Goal: Information Seeking & Learning: Learn about a topic

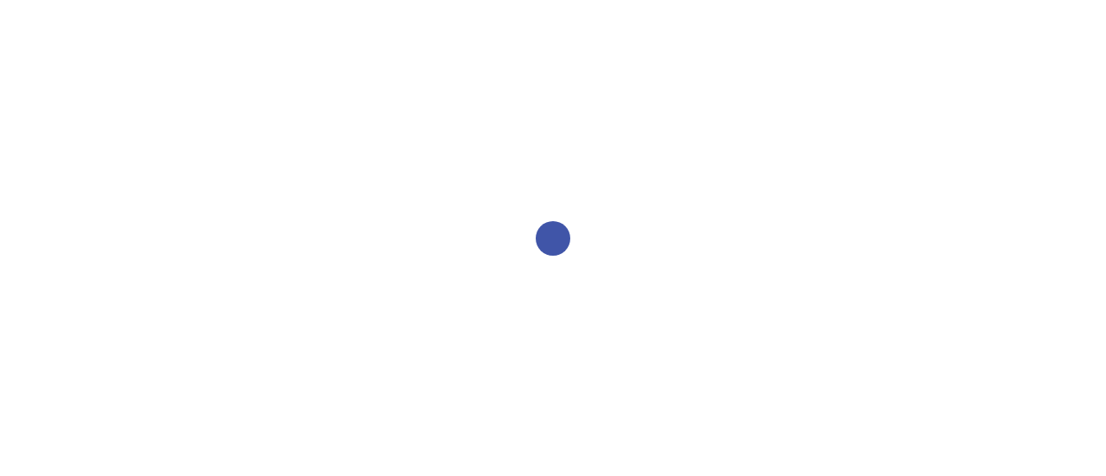
select select "2bed604d-1099-4043-b1bc-2365e8740244"
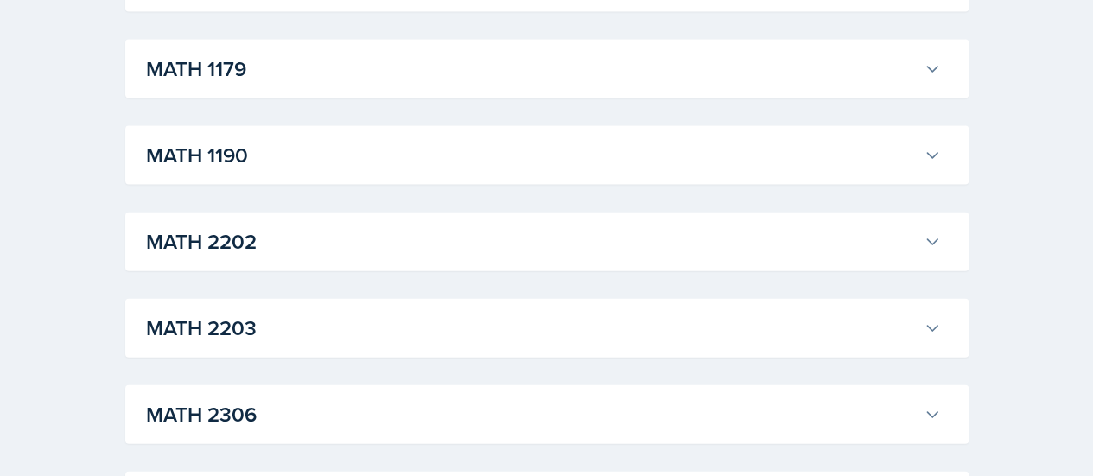
scroll to position [1978, 0]
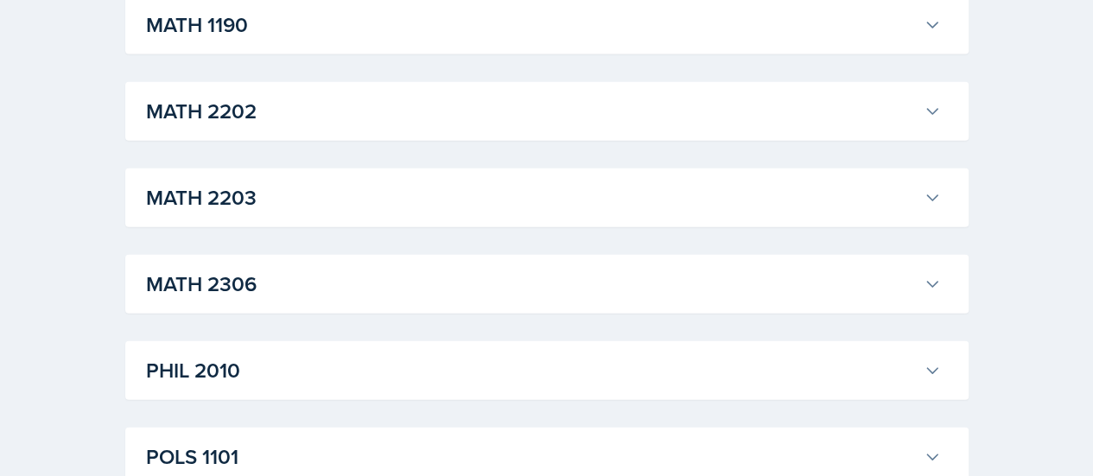
click at [491, 269] on h3 "MATH 2306" at bounding box center [531, 284] width 771 height 31
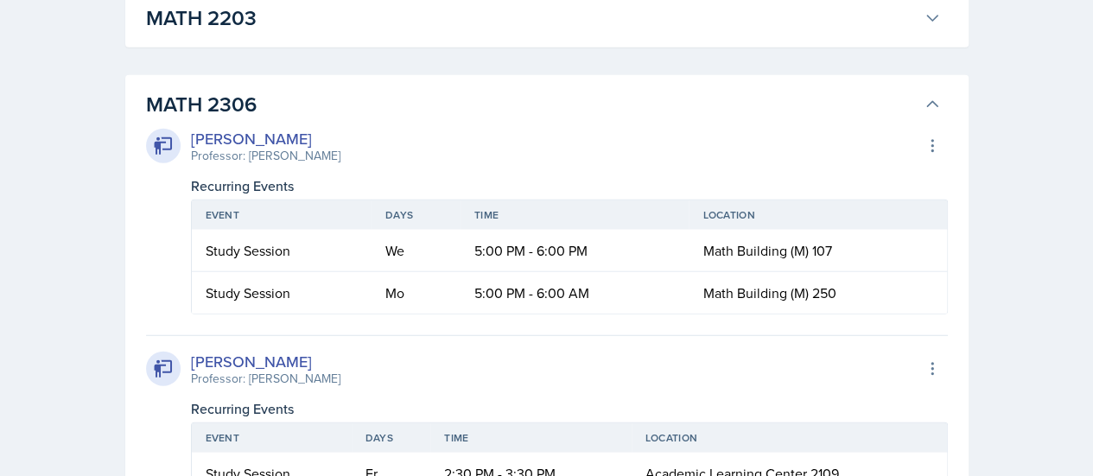
scroll to position [2424, 0]
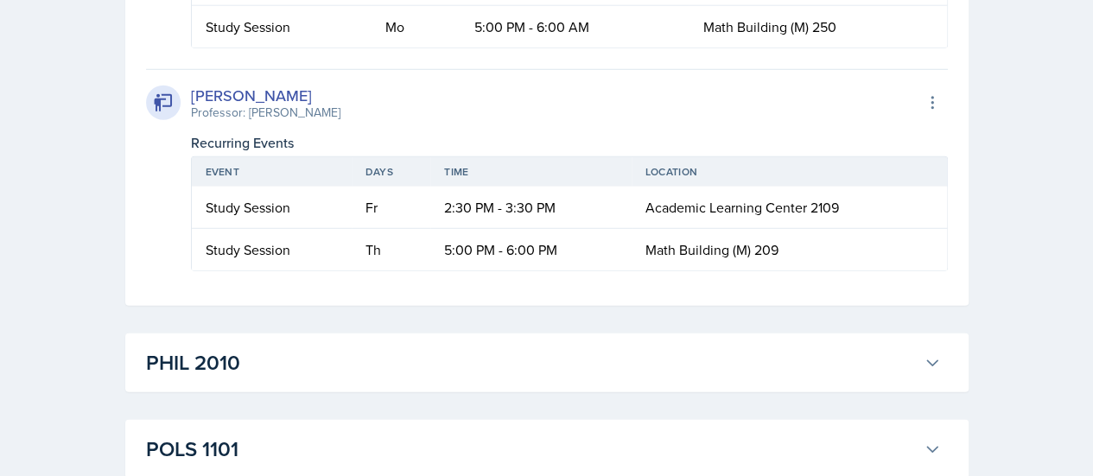
click at [508, 255] on td "5:00 PM - 6:00 PM" at bounding box center [530, 249] width 200 height 41
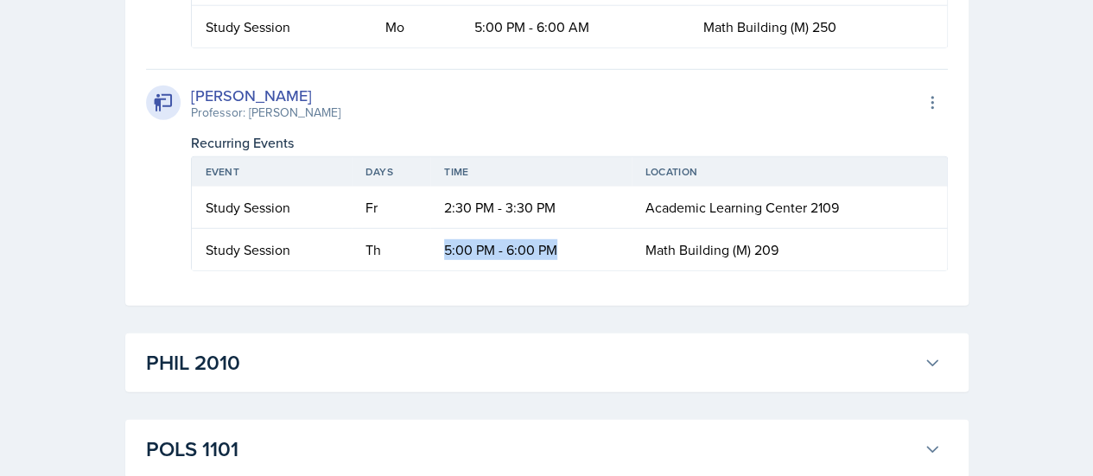
click at [508, 255] on td "5:00 PM - 6:00 PM" at bounding box center [530, 249] width 200 height 41
